Goal: Complete application form: Complete application form

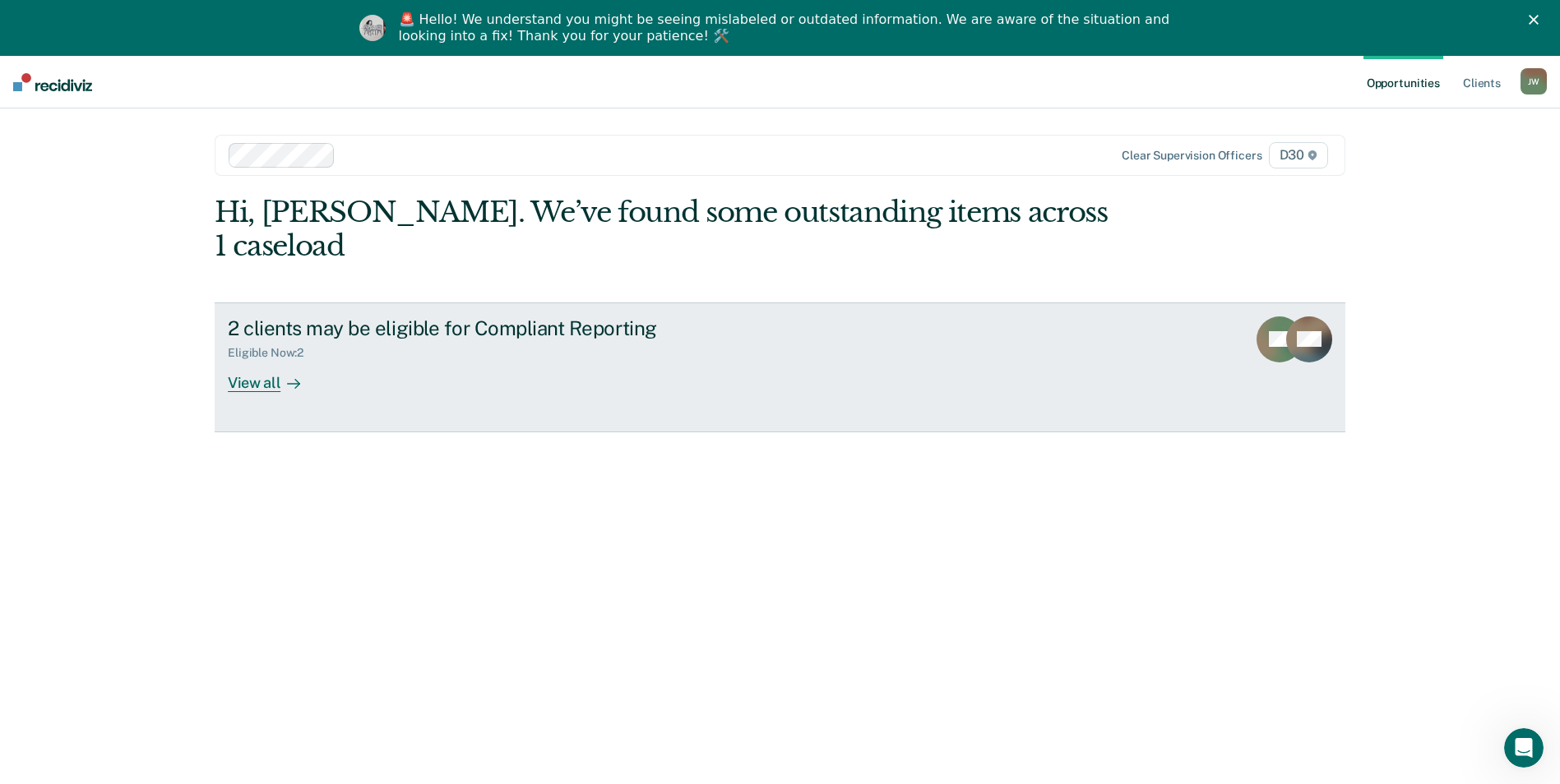
click at [268, 360] on div "View all" at bounding box center [273, 375] width 92 height 32
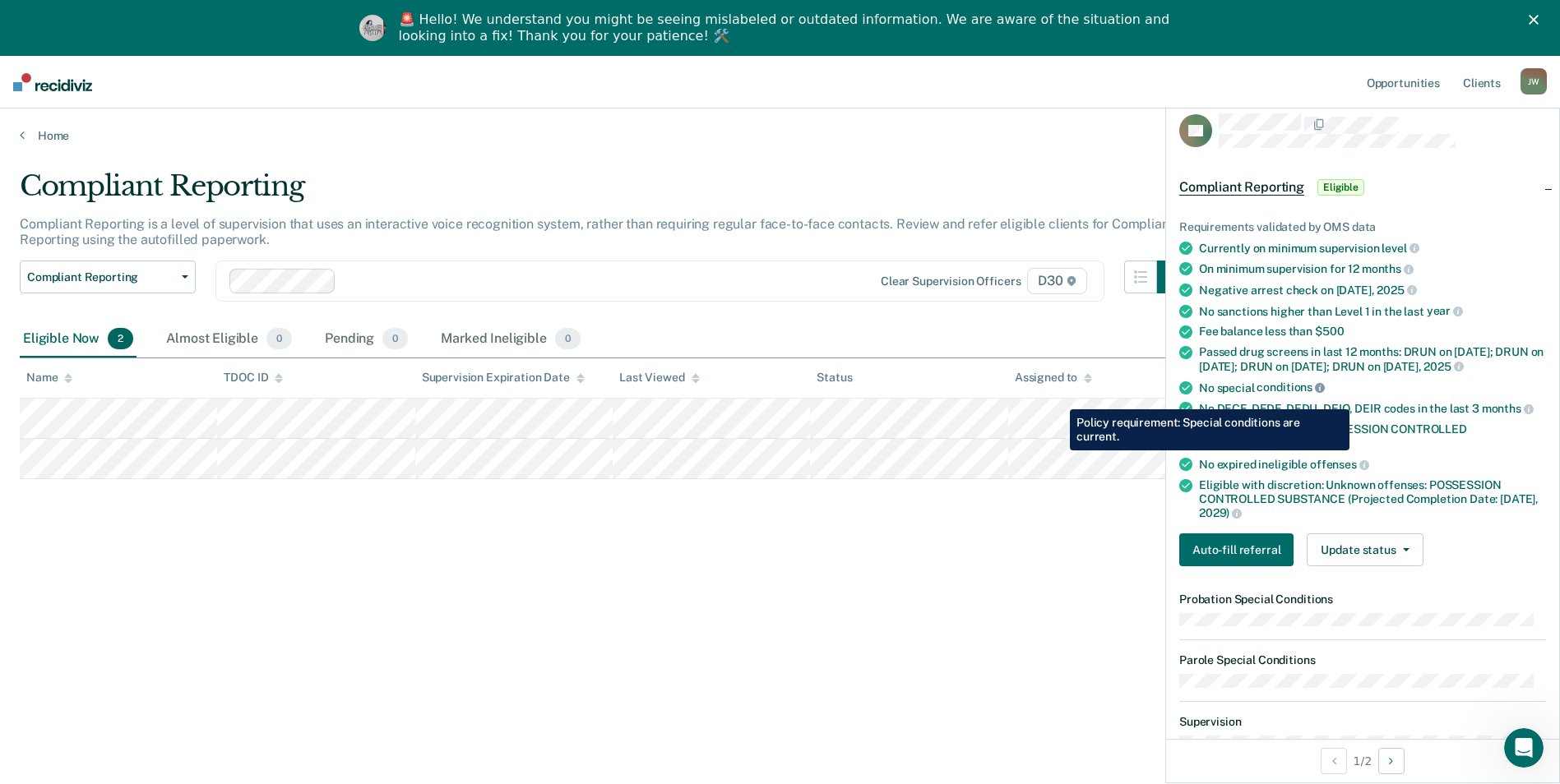
click at [1320, 393] on icon at bounding box center [1319, 388] width 10 height 10
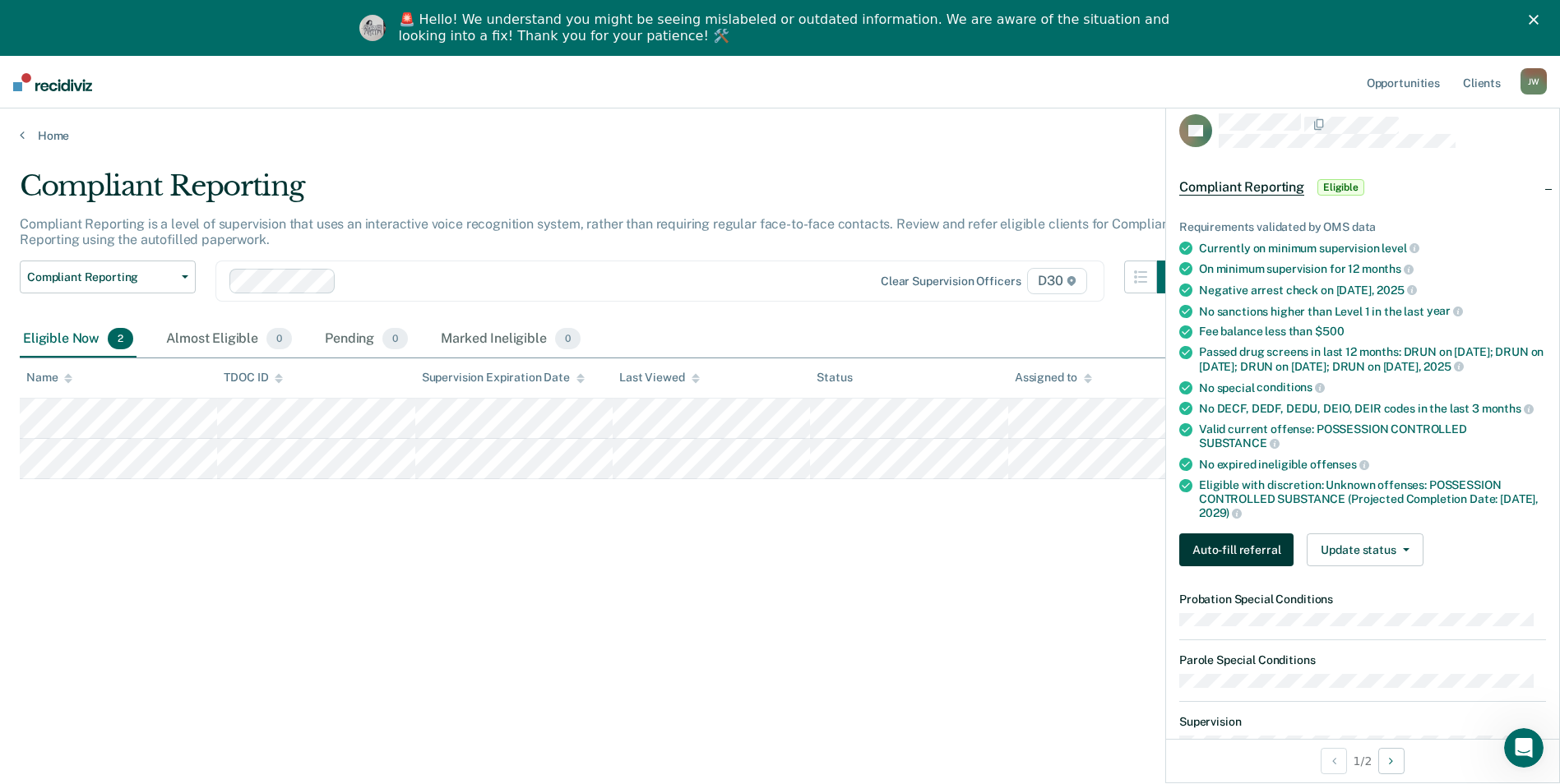
click at [1242, 566] on button "Auto-fill referral" at bounding box center [1236, 550] width 114 height 33
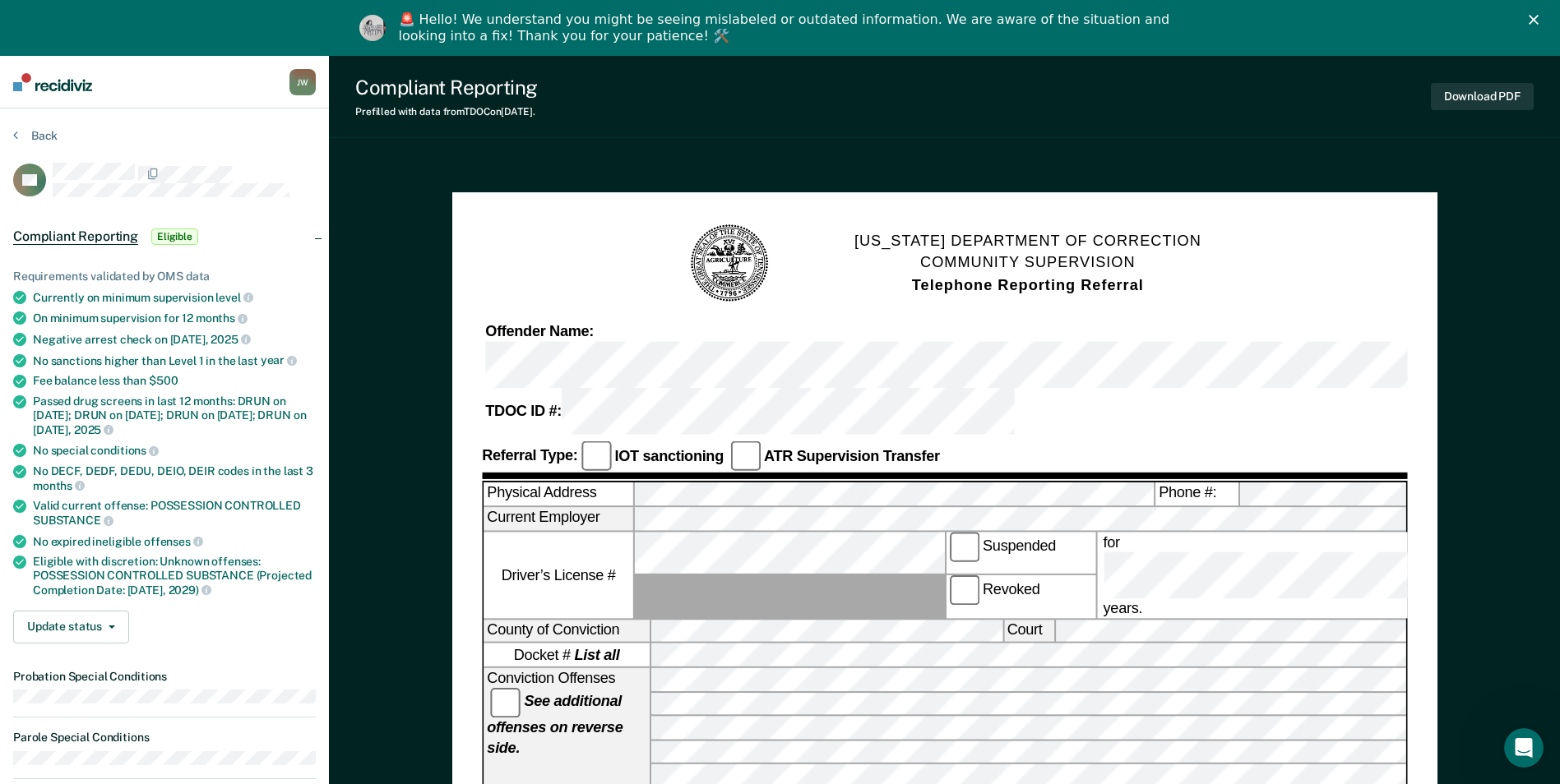
click at [21, 446] on icon at bounding box center [20, 451] width 13 height 13
click at [113, 620] on button "Update status" at bounding box center [71, 628] width 116 height 33
click at [199, 608] on div "Requirements validated by OMS data Currently on minimum supervision level On mi…" at bounding box center [165, 450] width 329 height 414
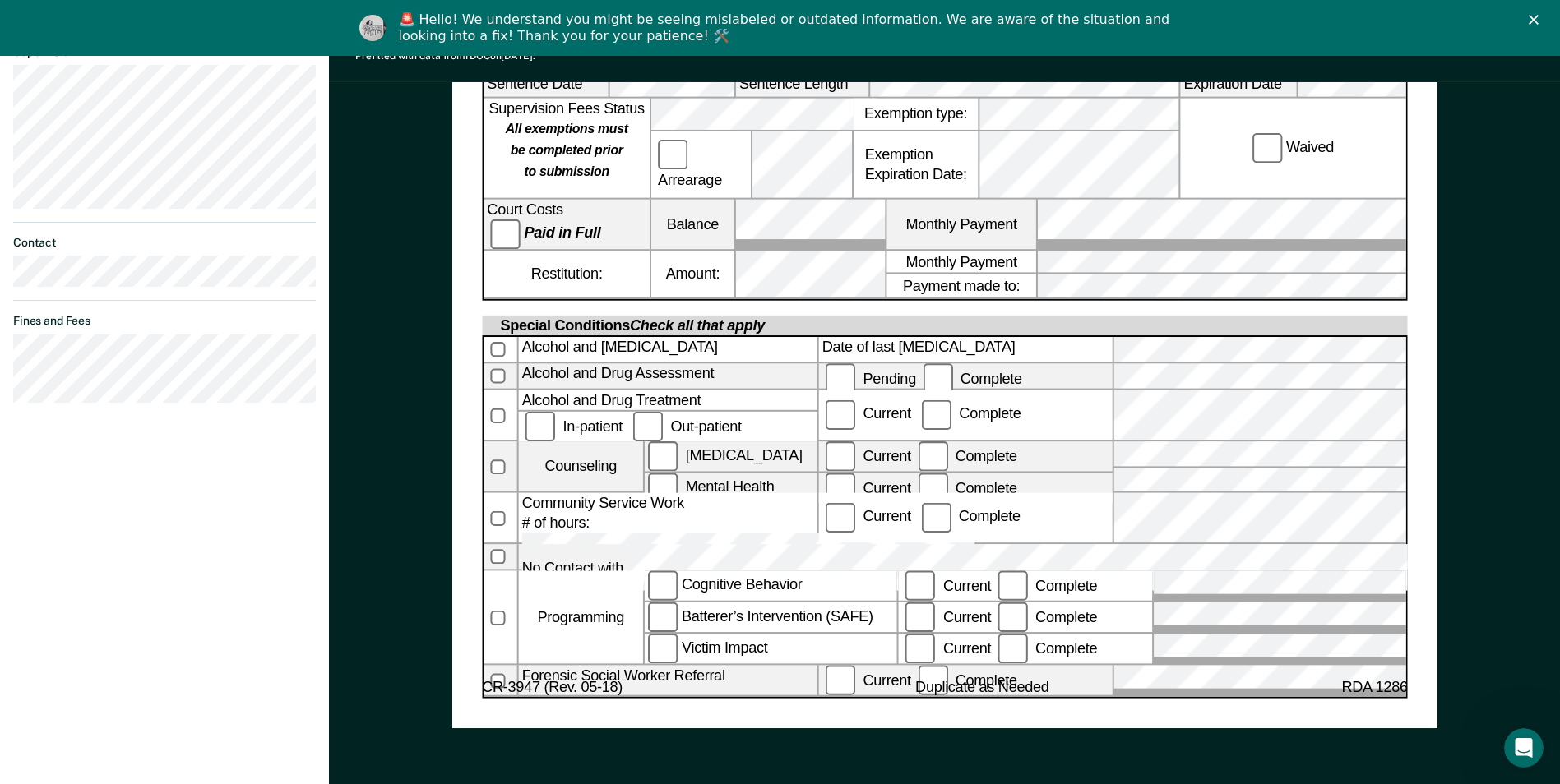
scroll to position [749, 0]
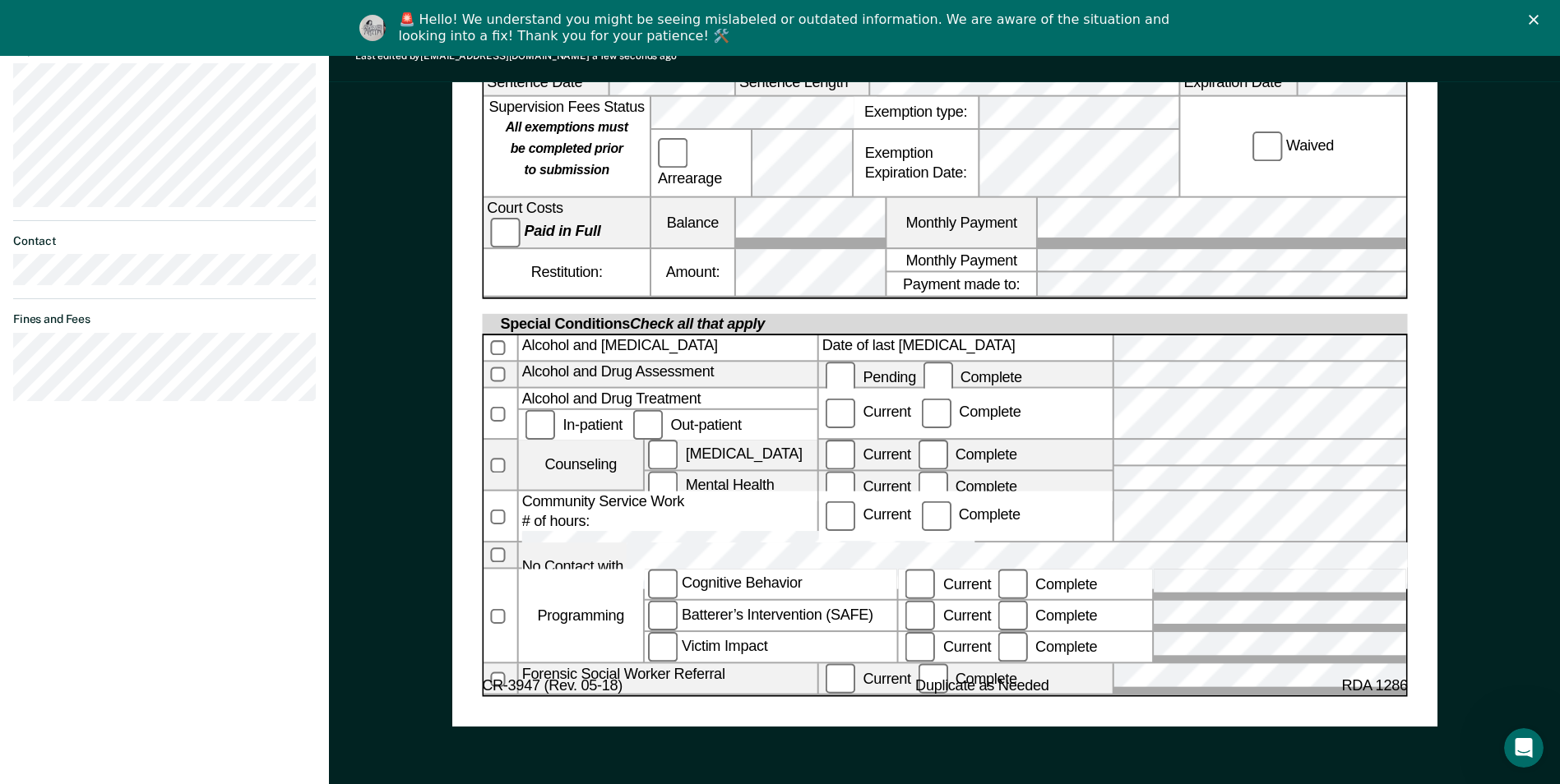
click at [601, 491] on div "Community Service Work # of hours:" at bounding box center [667, 516] width 299 height 50
click at [595, 491] on div "Community Service Work # of hours:" at bounding box center [667, 516] width 299 height 50
click at [631, 491] on div "Community Service Work # of hours:" at bounding box center [667, 516] width 299 height 50
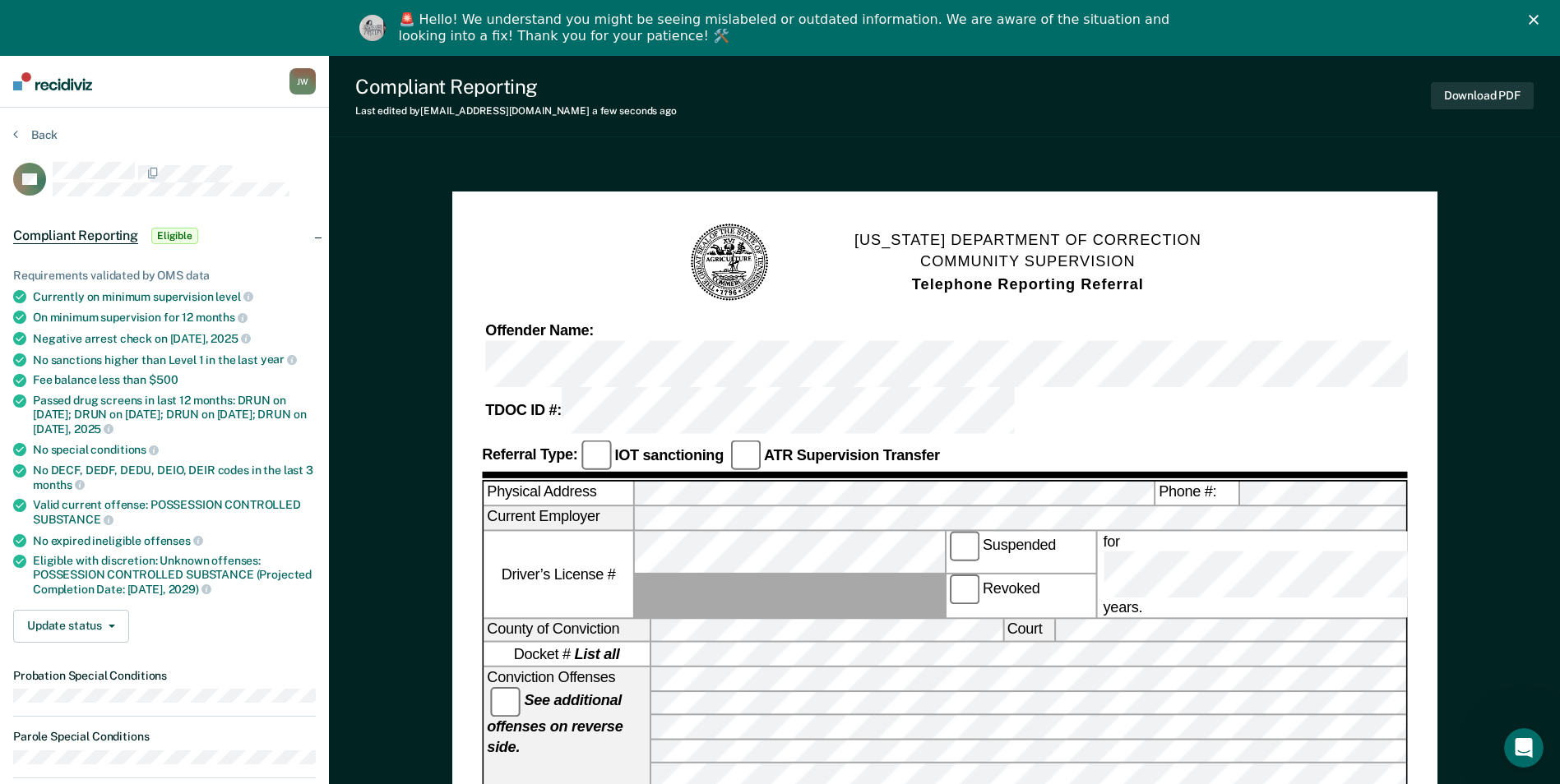
scroll to position [0, 0]
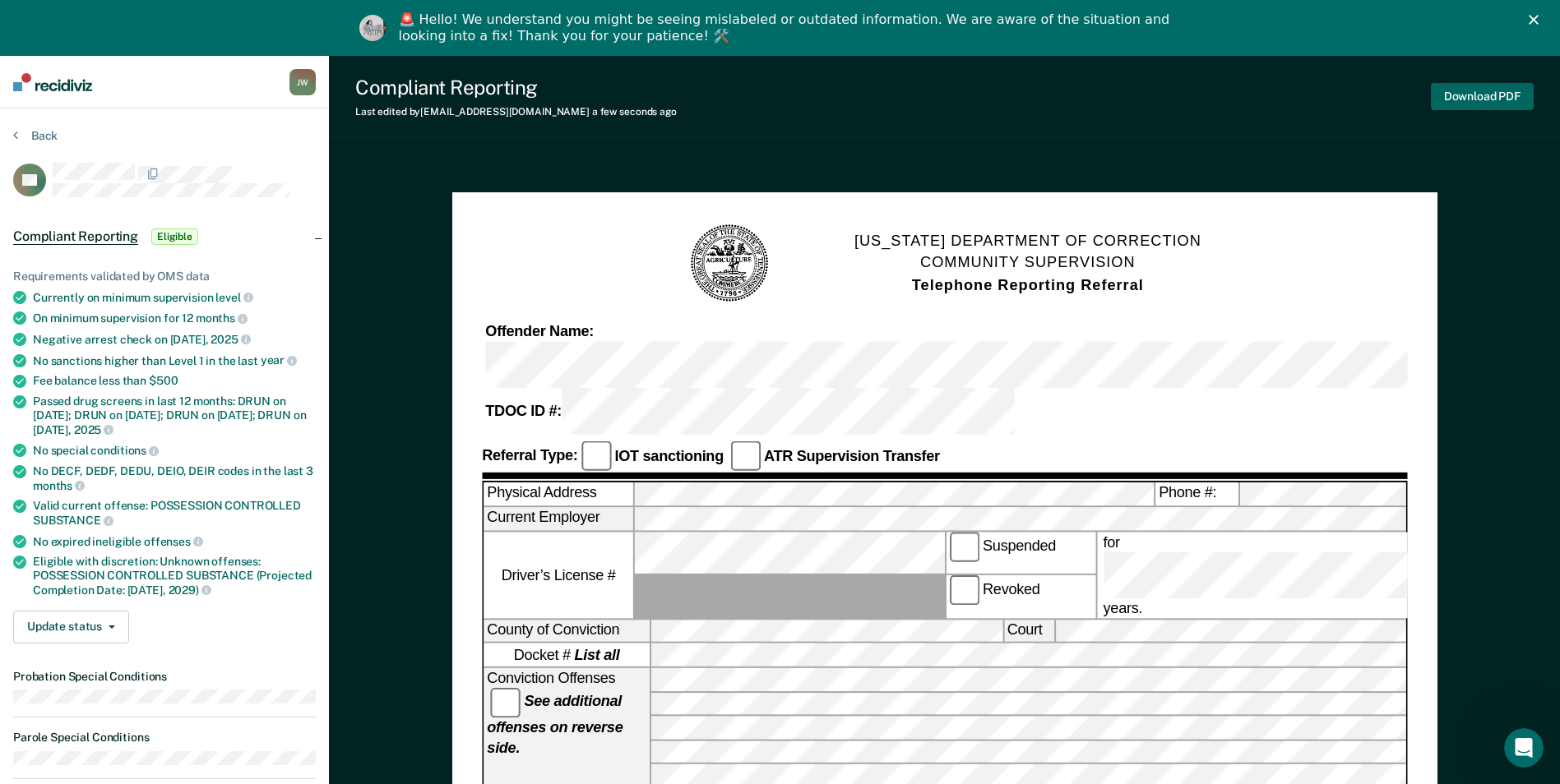
click at [1479, 102] on button "Download PDF" at bounding box center [1482, 96] width 103 height 27
